Goal: Task Accomplishment & Management: Use online tool/utility

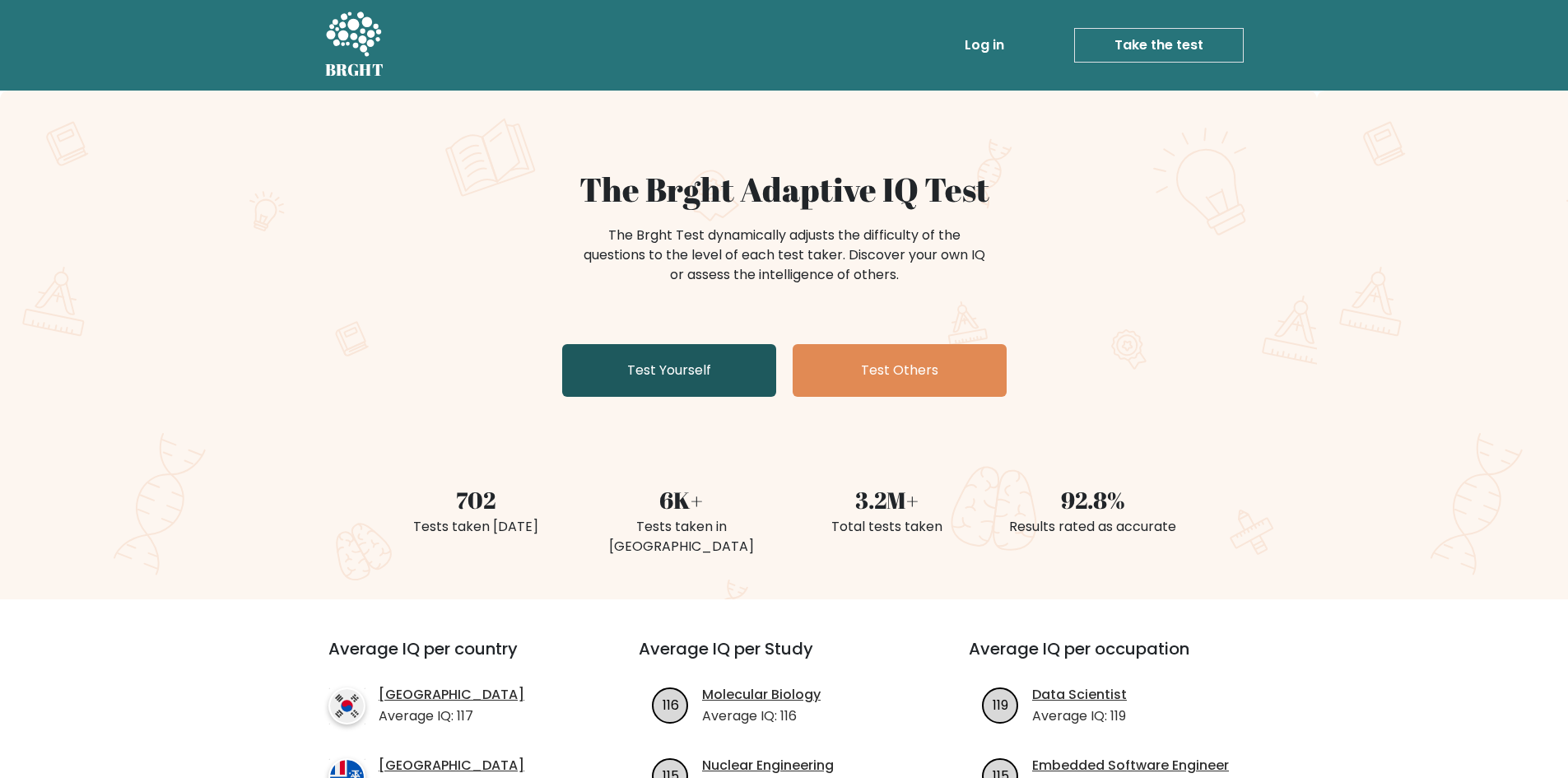
click at [691, 377] on link "Test Yourself" at bounding box center [669, 369] width 214 height 52
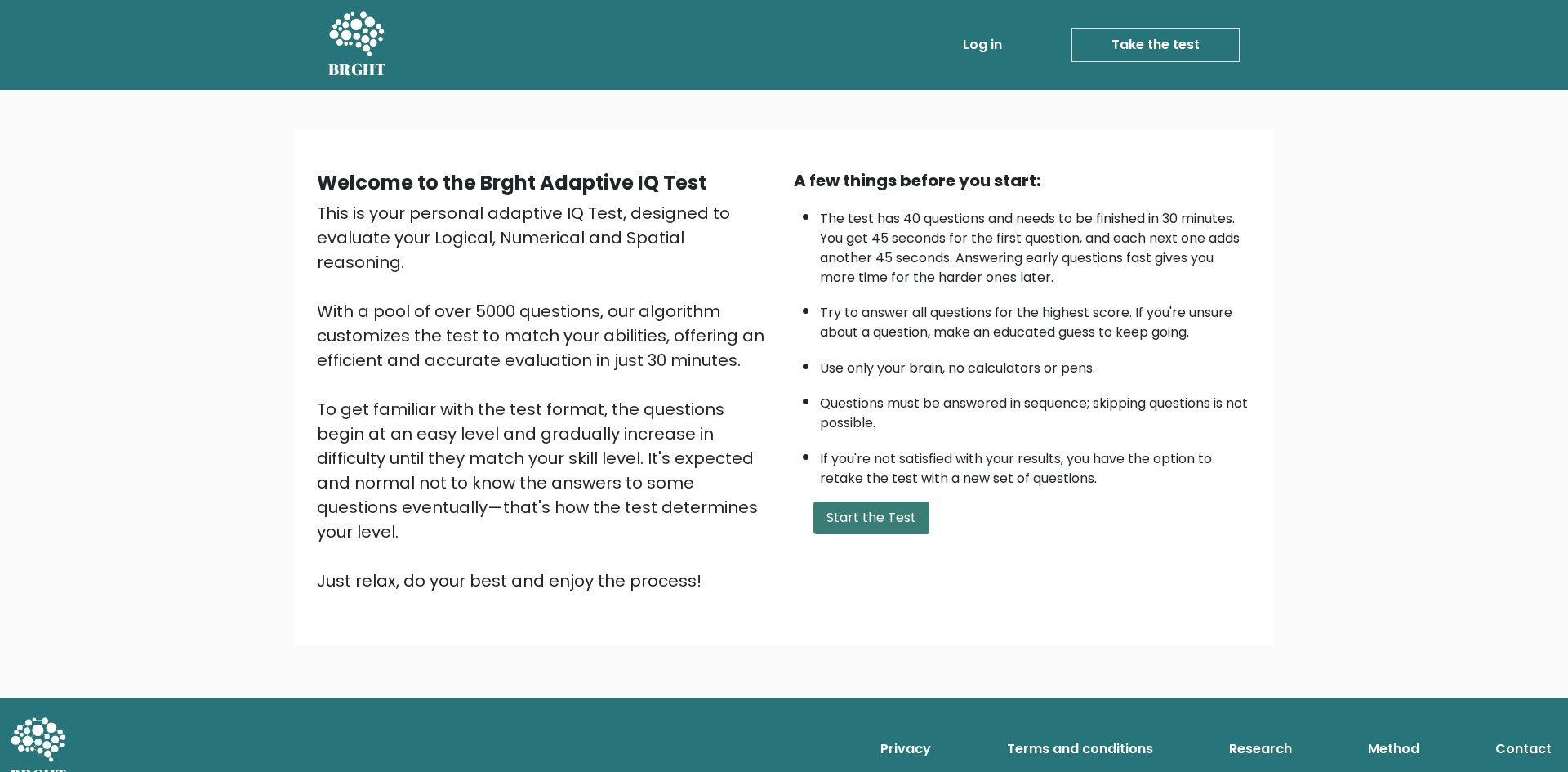
click at [871, 519] on button "Start the Test" at bounding box center [872, 517] width 116 height 33
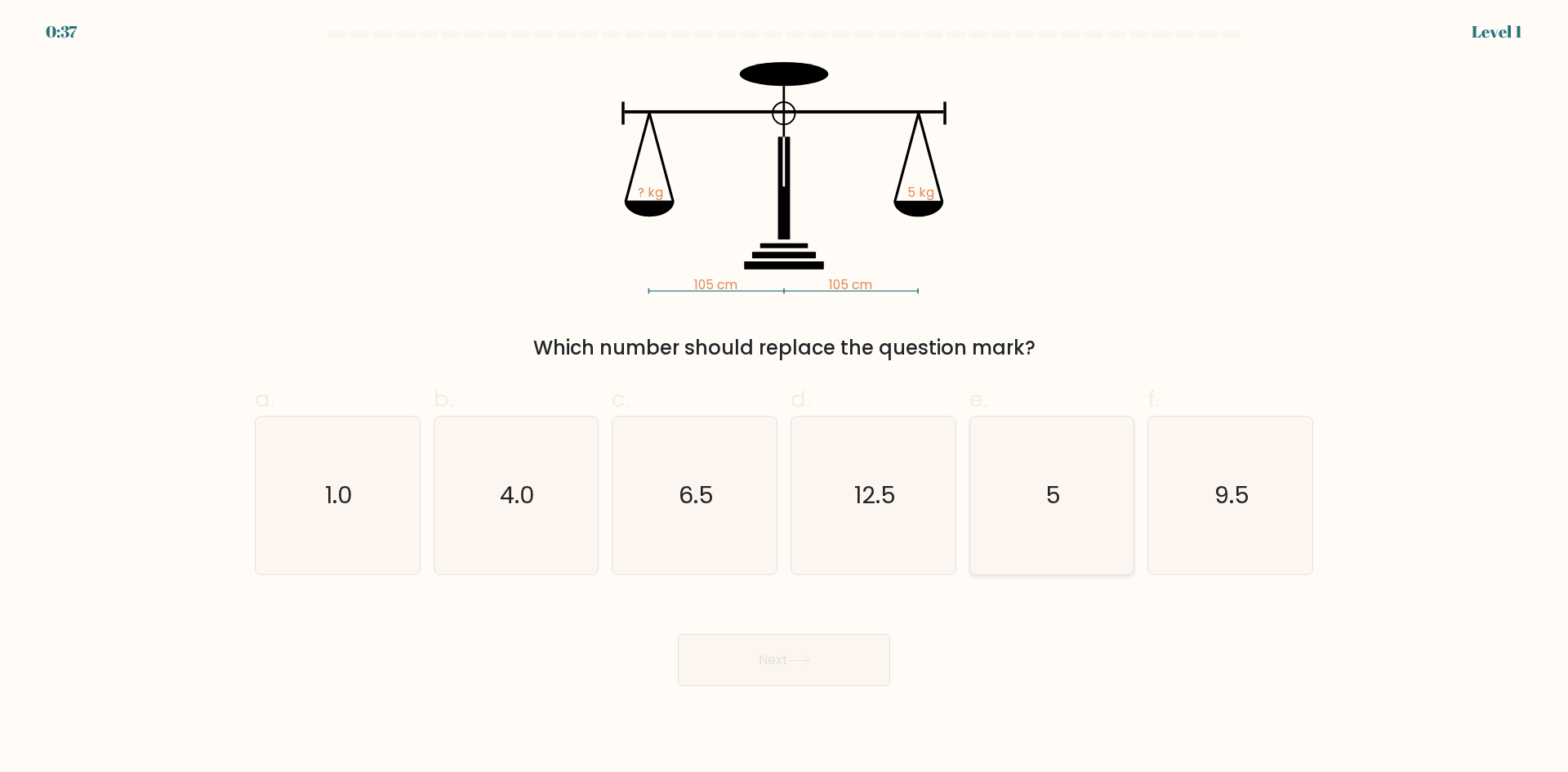
click at [1042, 487] on icon "5" at bounding box center [1051, 495] width 157 height 157
click at [785, 396] on input "e. 5" at bounding box center [784, 392] width 1 height 11
radio input "true"
click at [1042, 487] on icon "5" at bounding box center [1052, 496] width 156 height 156
click at [785, 396] on input "e. 5" at bounding box center [784, 392] width 1 height 11
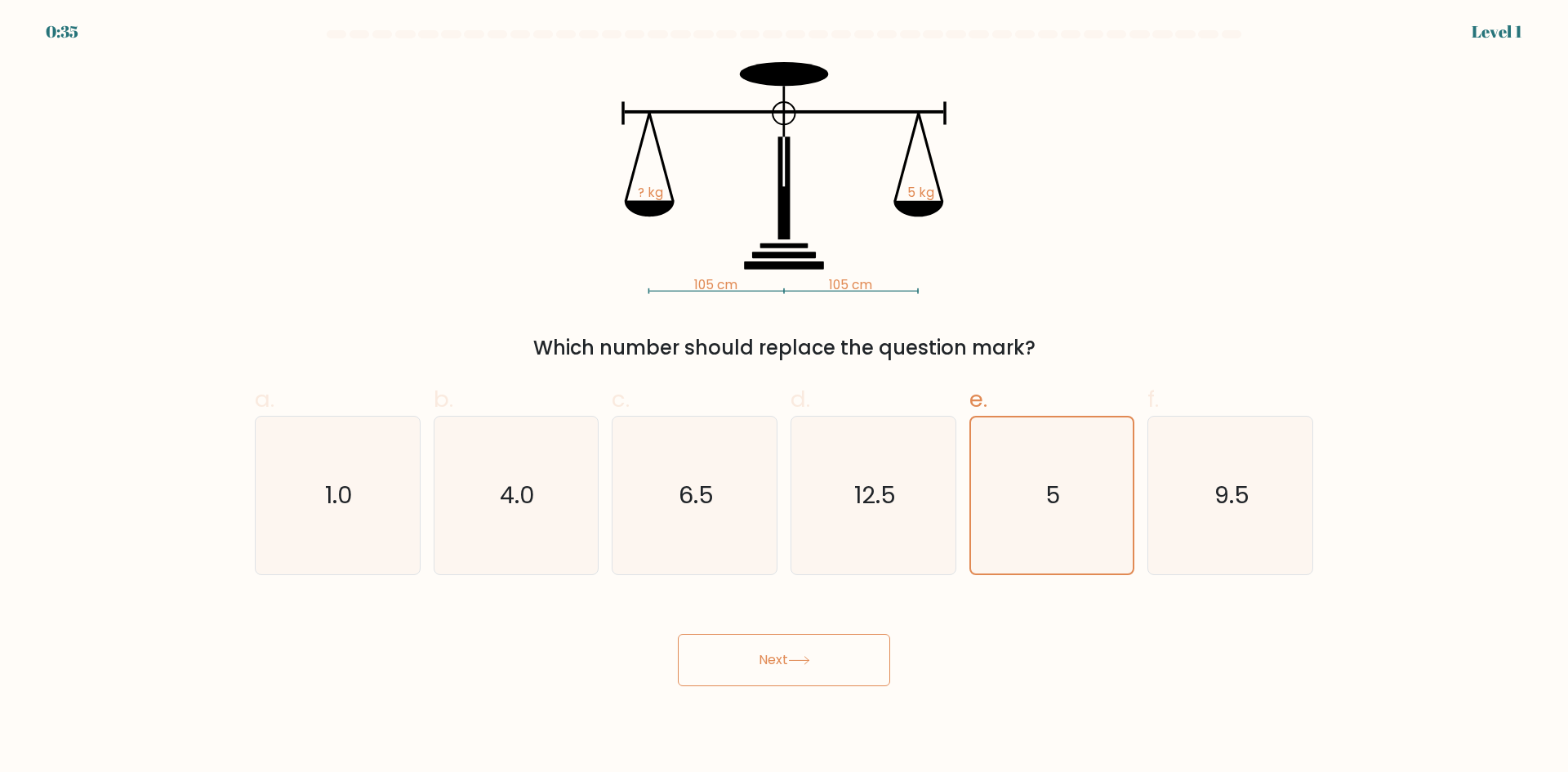
click at [819, 663] on button "Next" at bounding box center [784, 659] width 213 height 52
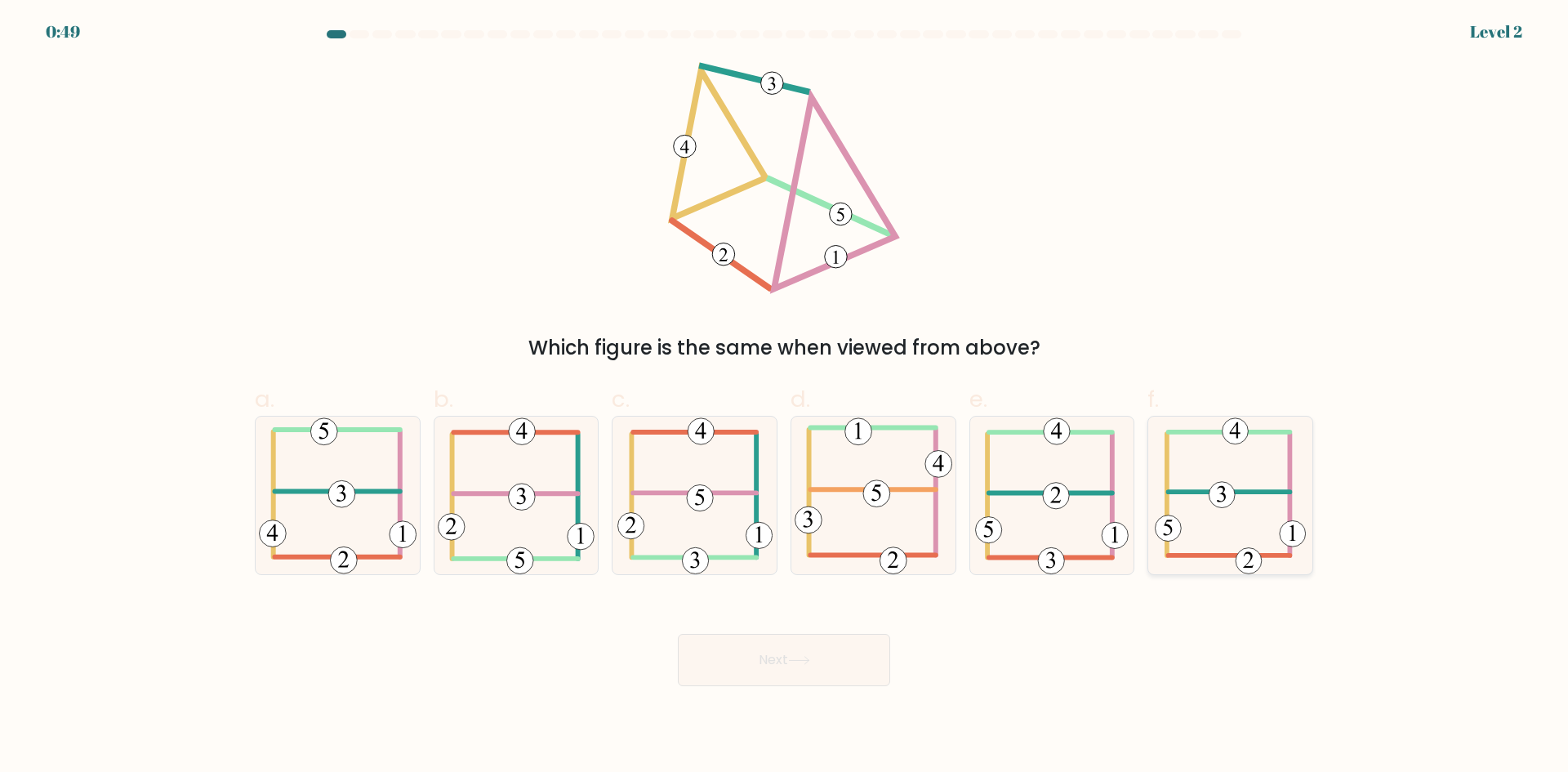
click at [1259, 492] on 505 at bounding box center [1230, 492] width 122 height 0
click at [785, 396] on input "f." at bounding box center [784, 392] width 1 height 11
radio input "true"
click at [812, 678] on button "Next" at bounding box center [784, 659] width 213 height 52
